Goal: Task Accomplishment & Management: Complete application form

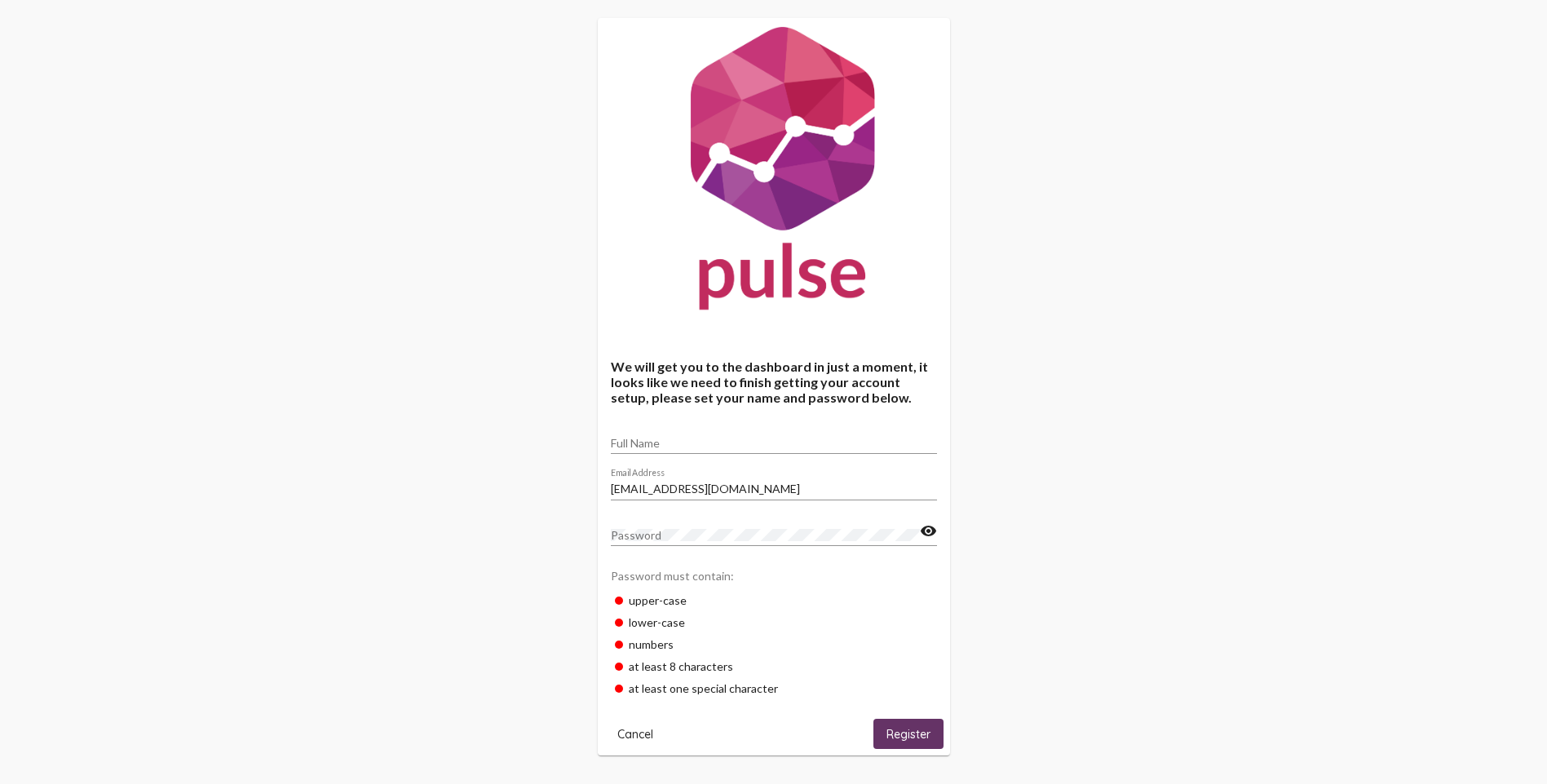
scroll to position [32, 0]
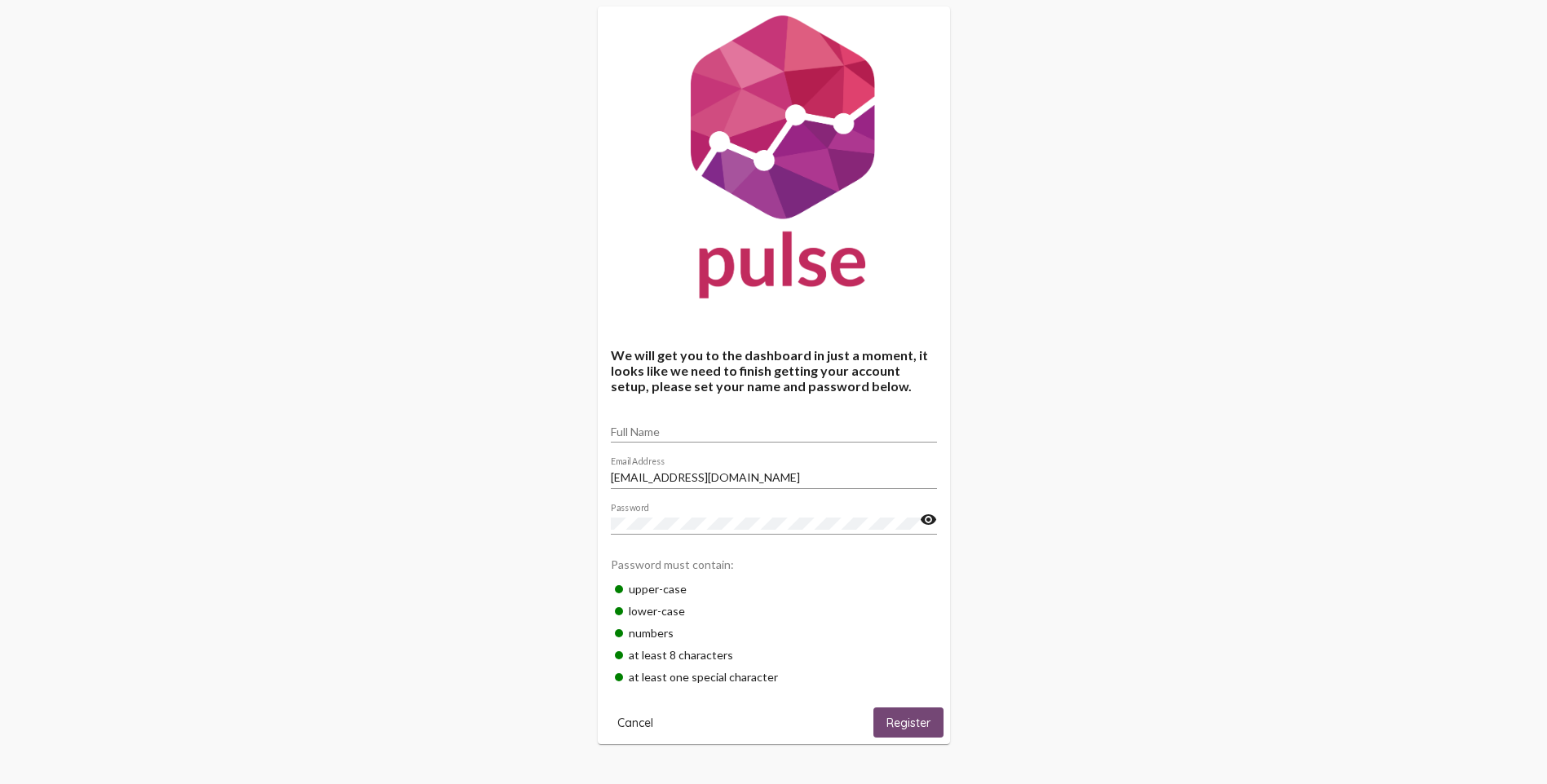
click at [887, 728] on span "Register" at bounding box center [908, 722] width 44 height 14
click at [897, 717] on span "Register" at bounding box center [908, 722] width 44 height 14
click at [906, 724] on span "Register" at bounding box center [908, 722] width 44 height 14
